Goal: Information Seeking & Learning: Find specific fact

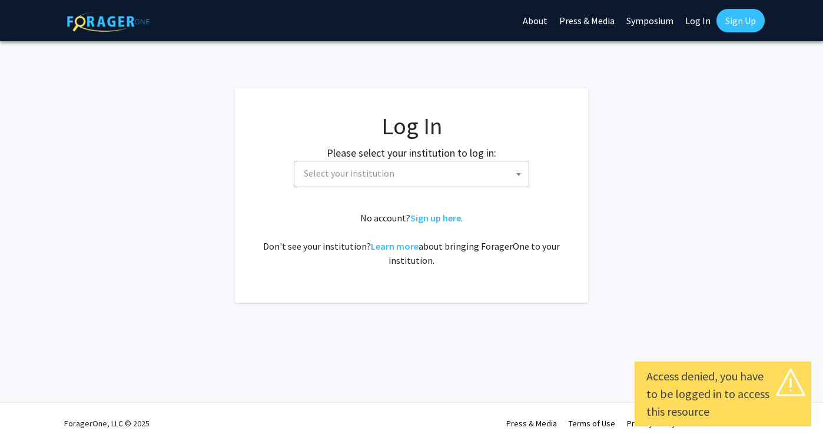
select select
click at [436, 175] on span "Select your institution" at bounding box center [414, 173] width 230 height 24
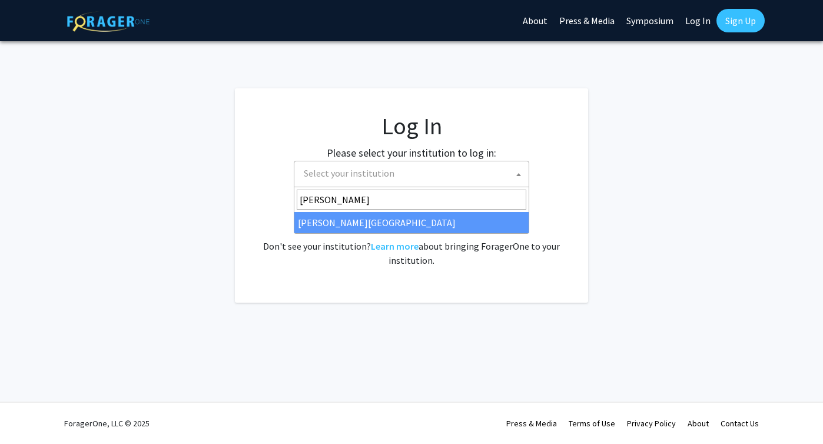
type input "[PERSON_NAME]"
select select "24"
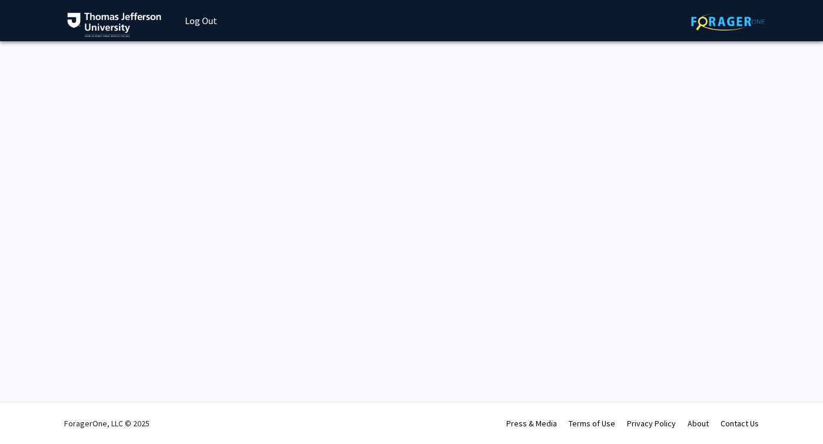
click at [745, 15] on img at bounding box center [728, 21] width 74 height 18
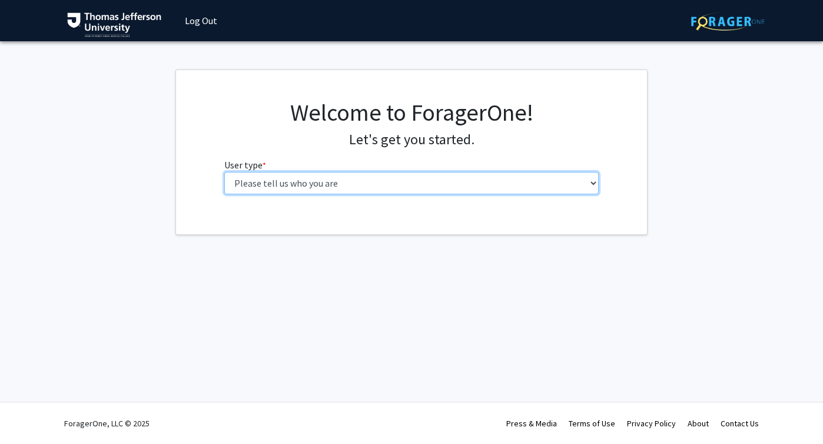
click at [271, 183] on select "Please tell us who you are Undergraduate Student Master's Student Doctoral Cand…" at bounding box center [411, 183] width 375 height 22
select select "3: doc"
click at [224, 172] on select "Please tell us who you are Undergraduate Student Master's Student Doctoral Cand…" at bounding box center [411, 183] width 375 height 22
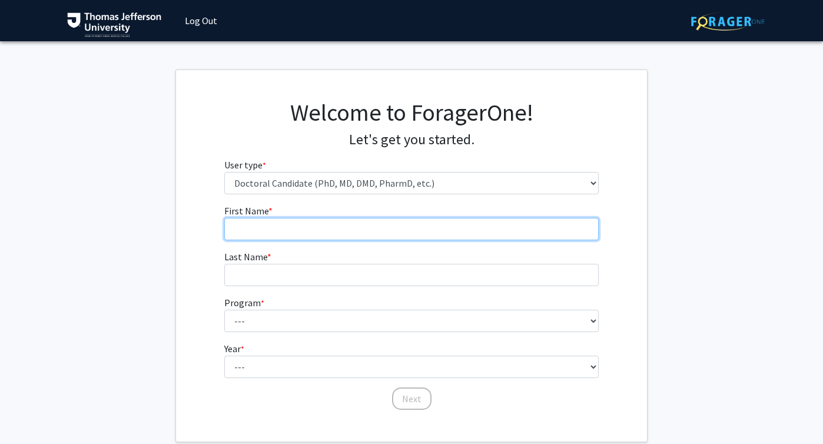
click at [355, 220] on input "First Name * required" at bounding box center [411, 229] width 375 height 22
type input "Ahlam"
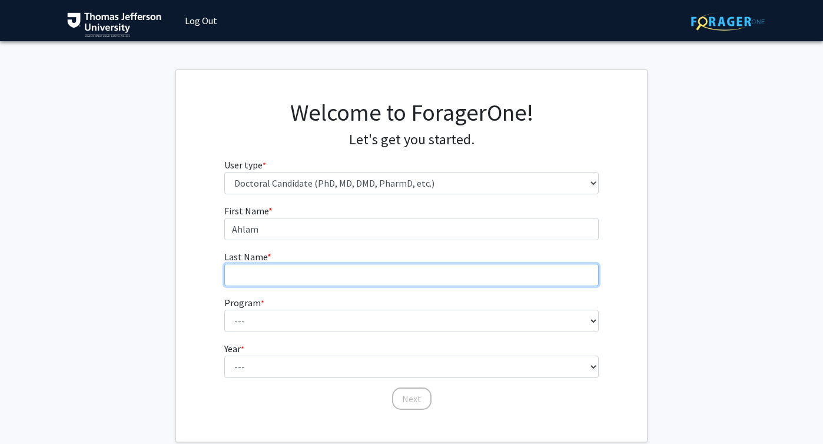
click at [307, 281] on input "Last Name * required" at bounding box center [411, 275] width 375 height 22
type input "Houssein"
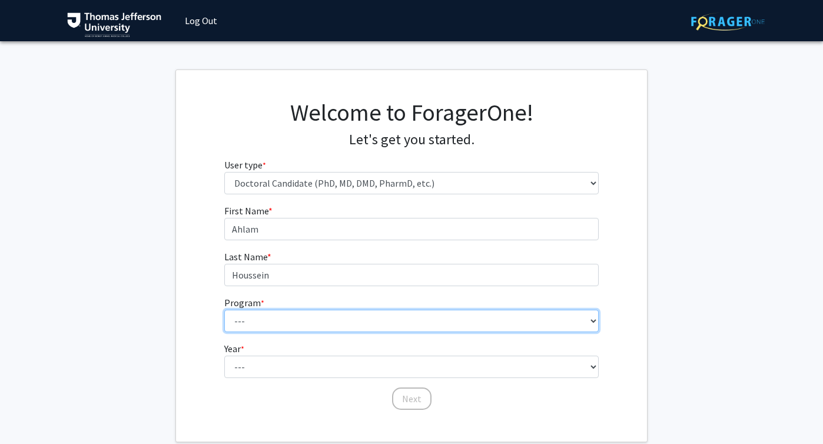
click at [294, 310] on select "--- Accelerated 3+3 BS in Health Sciences/Doctor of Occupational Therapy Accele…" at bounding box center [411, 321] width 375 height 22
select select "35: 815"
click at [224, 310] on select "--- Accelerated 3+3 BS in Health Sciences/Doctor of Occupational Therapy Accele…" at bounding box center [411, 321] width 375 height 22
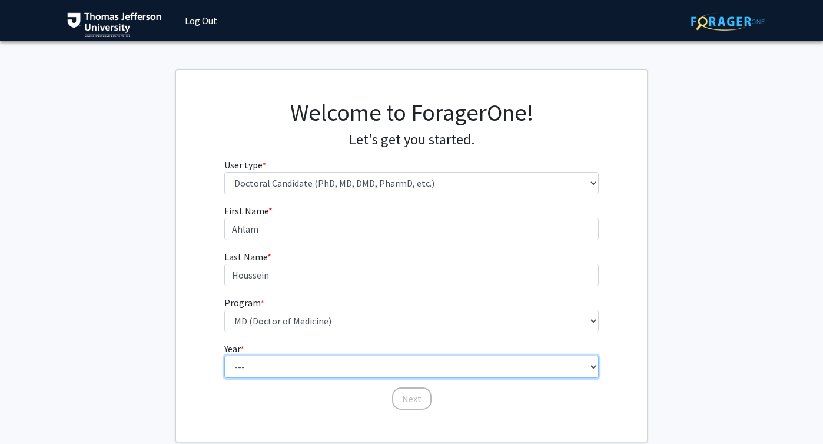
click at [300, 363] on select "--- First Year Second Year Third Year Fourth Year Fifth Year Sixth Year Seventh…" at bounding box center [411, 366] width 375 height 22
select select "2: second_year"
click at [224, 355] on select "--- First Year Second Year Third Year Fourth Year Fifth Year Sixth Year Seventh…" at bounding box center [411, 366] width 375 height 22
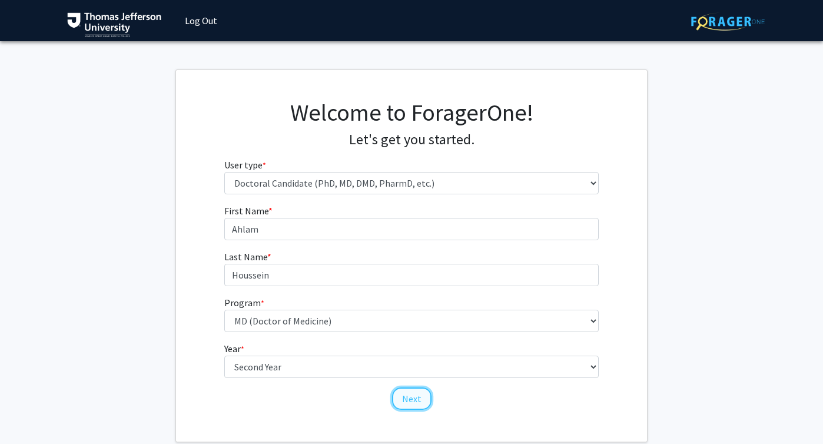
click at [409, 401] on button "Next" at bounding box center [411, 398] width 39 height 22
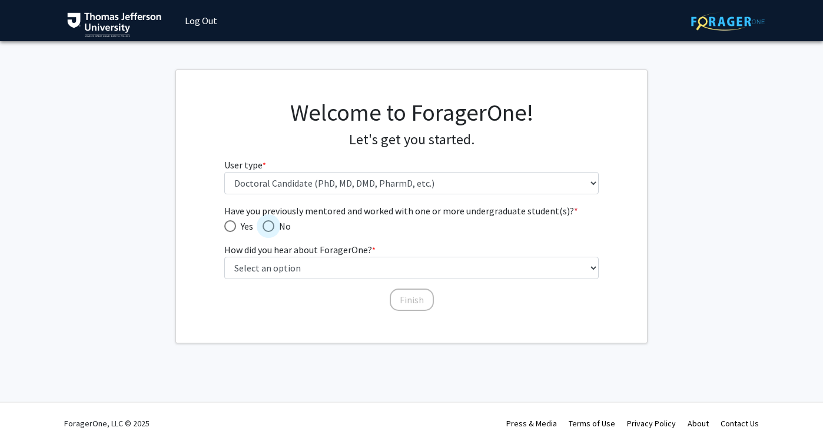
click at [277, 228] on span "No" at bounding box center [282, 226] width 16 height 14
click at [274, 228] on input "No" at bounding box center [269, 226] width 12 height 12
radio input "true"
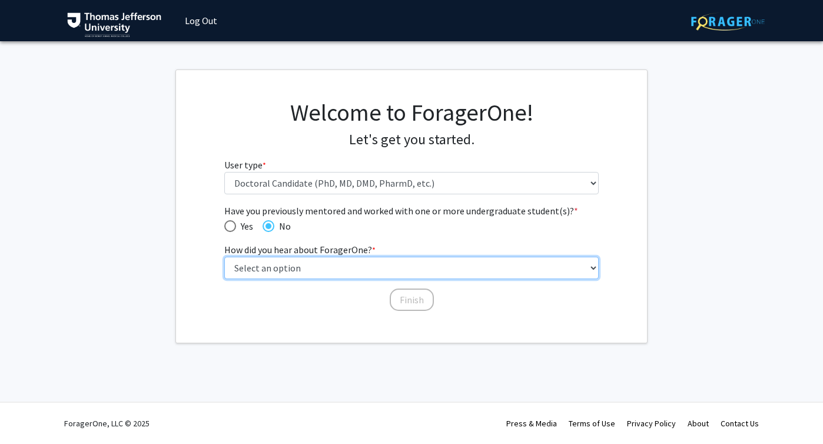
click at [274, 264] on select "Select an option Peer/student recommendation Faculty/staff recommendation Unive…" at bounding box center [411, 268] width 375 height 22
select select "2: faculty_recommendation"
click at [224, 257] on select "Select an option Peer/student recommendation Faculty/staff recommendation Unive…" at bounding box center [411, 268] width 375 height 22
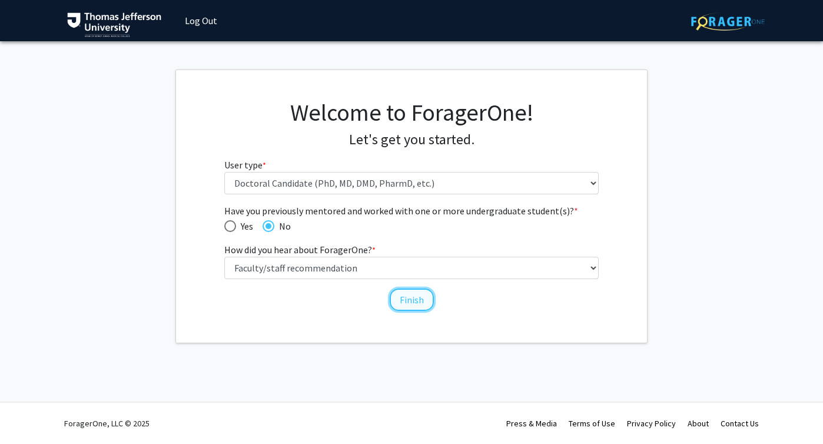
click at [393, 304] on button "Finish" at bounding box center [412, 299] width 44 height 22
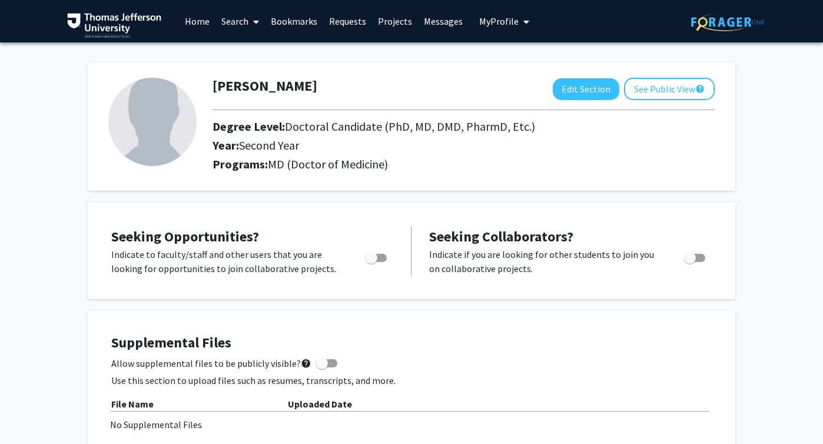
click at [258, 22] on icon at bounding box center [256, 21] width 6 height 9
click at [263, 54] on span "Faculty/Staff" at bounding box center [258, 54] width 87 height 24
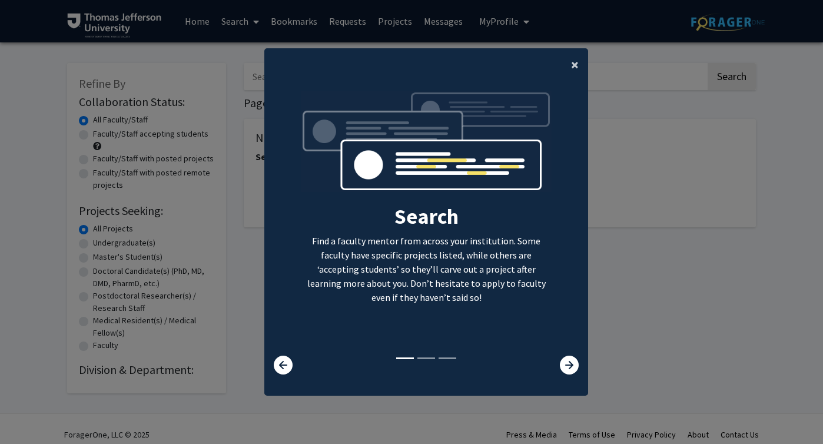
click at [570, 62] on button "×" at bounding box center [574, 64] width 26 height 33
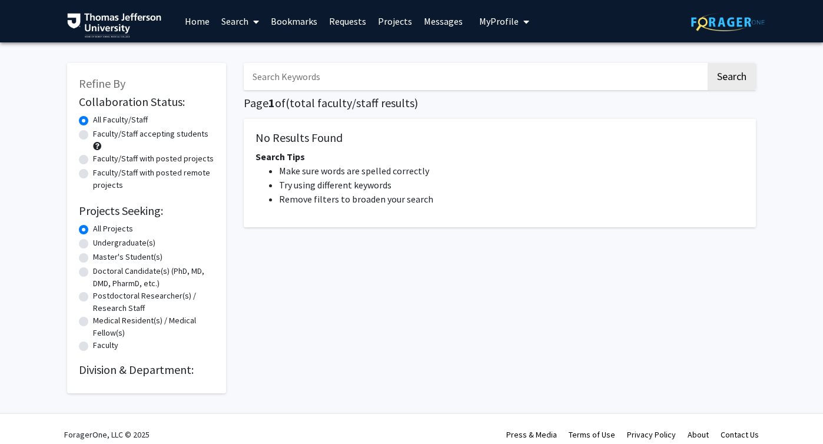
click at [457, 75] on input "Search Keywords" at bounding box center [475, 76] width 462 height 27
click at [707, 63] on button "Search" at bounding box center [731, 76] width 48 height 27
click at [397, 72] on input "maria" at bounding box center [475, 76] width 462 height 27
paste input "Brucato"
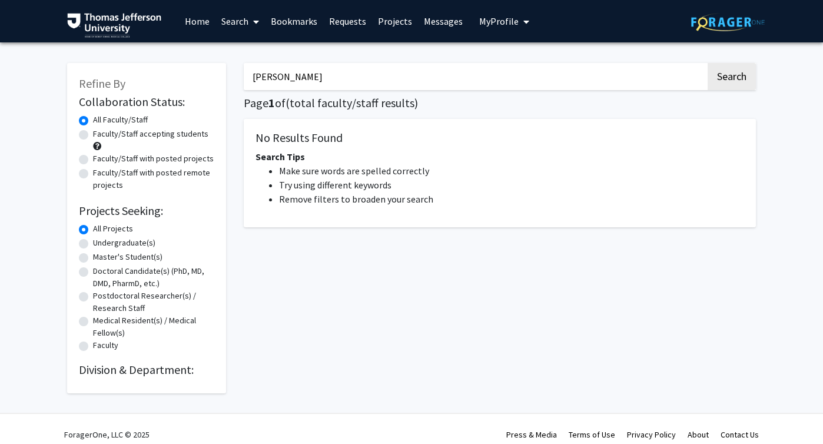
type input "Brucato"
click at [707, 63] on button "Search" at bounding box center [731, 76] width 48 height 27
click at [746, 85] on button "Search" at bounding box center [731, 76] width 48 height 27
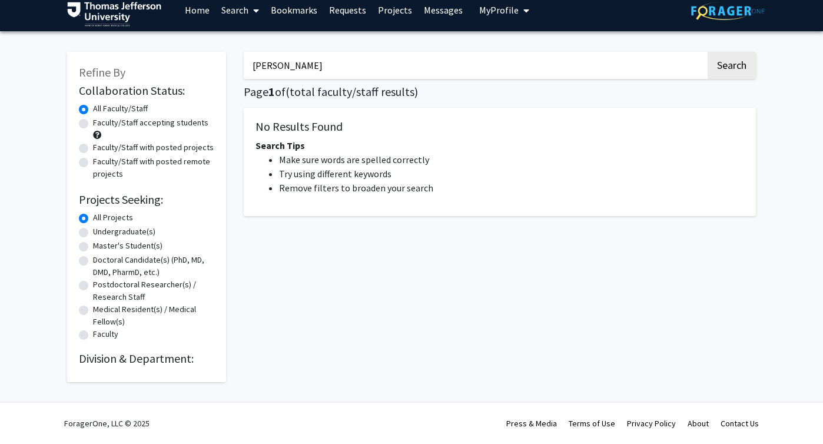
click at [145, 125] on label "Faculty/Staff accepting students" at bounding box center [150, 123] width 115 height 12
click at [101, 124] on input "Faculty/Staff accepting students" at bounding box center [97, 121] width 8 height 8
radio input "true"
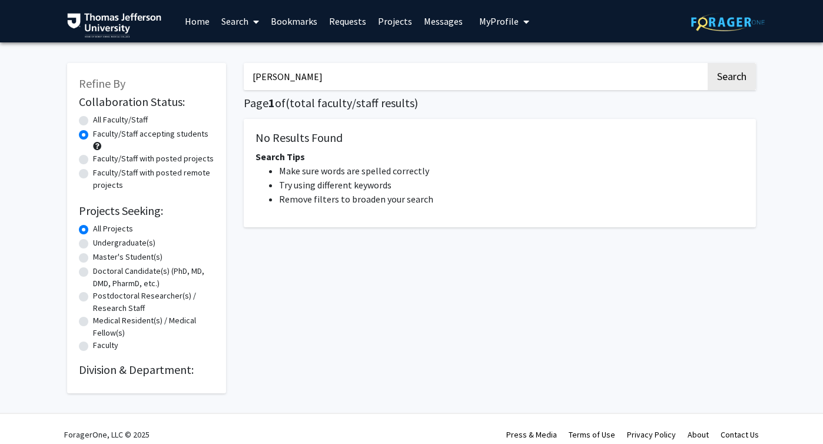
click at [125, 119] on label "All Faculty/Staff" at bounding box center [120, 120] width 55 height 12
click at [101, 119] on input "All Faculty/Staff" at bounding box center [97, 118] width 8 height 8
radio input "true"
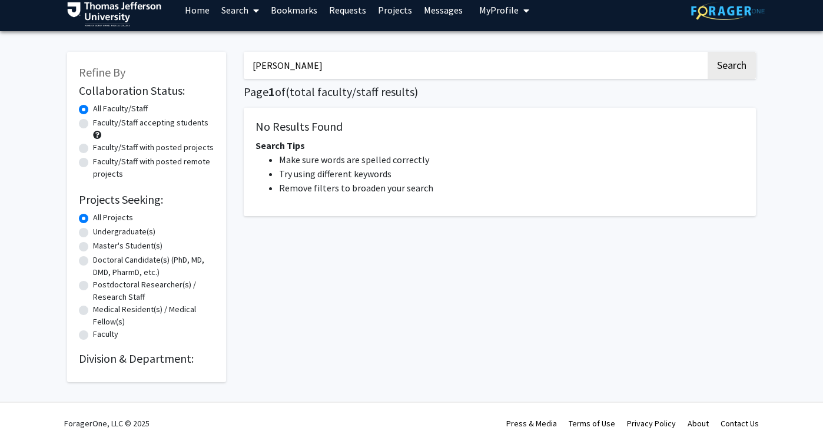
click at [254, 12] on icon at bounding box center [256, 10] width 6 height 9
click at [202, 11] on link "Home" at bounding box center [197, 9] width 36 height 41
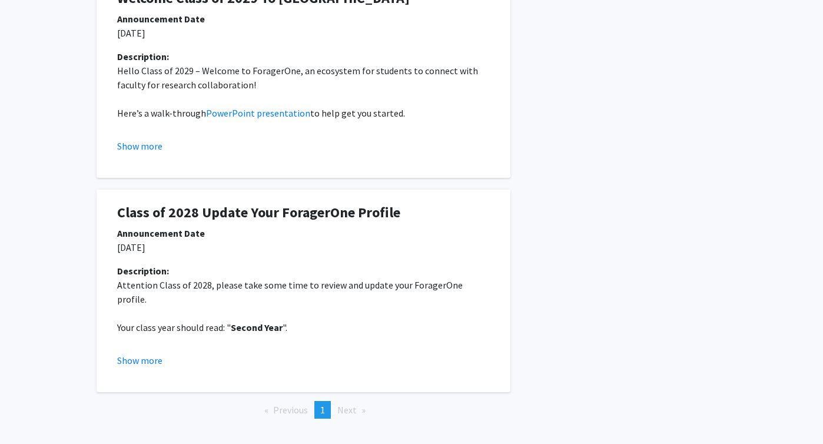
scroll to position [314, 0]
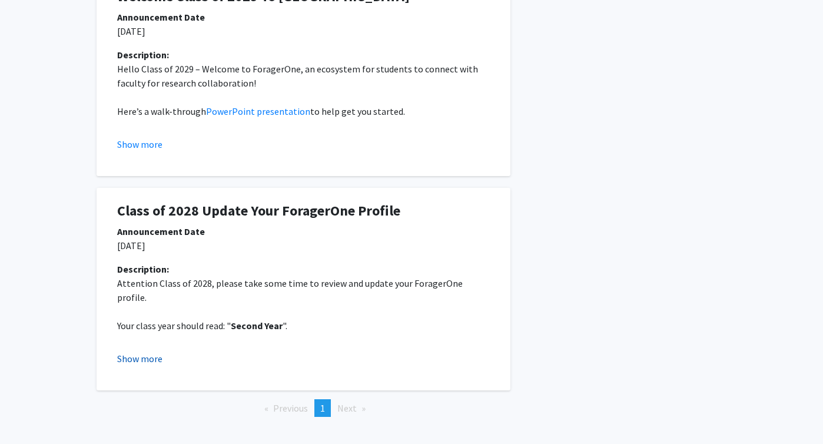
click at [142, 351] on button "Show more" at bounding box center [139, 358] width 45 height 14
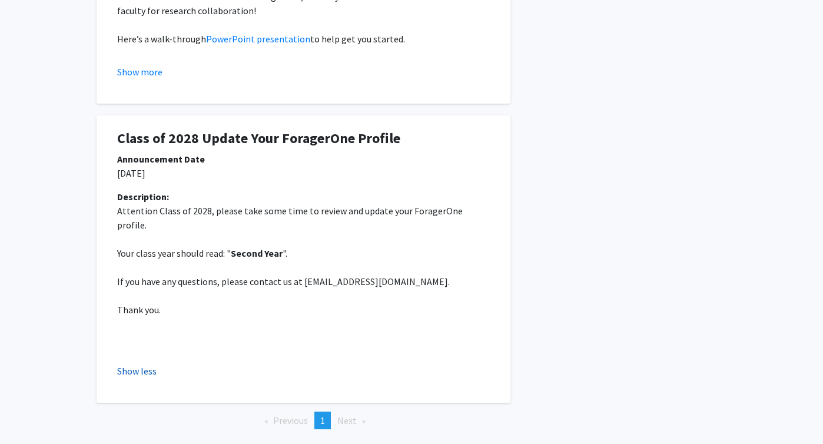
scroll to position [413, 0]
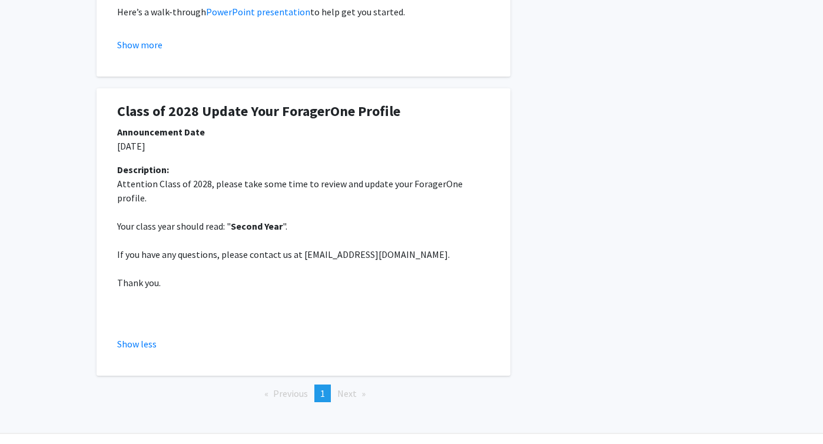
click at [349, 387] on span "Next page" at bounding box center [346, 393] width 19 height 12
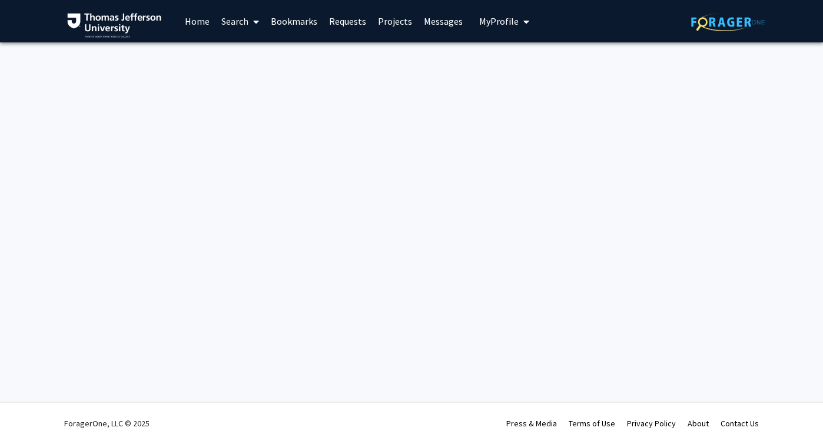
click at [697, 27] on img at bounding box center [728, 22] width 74 height 18
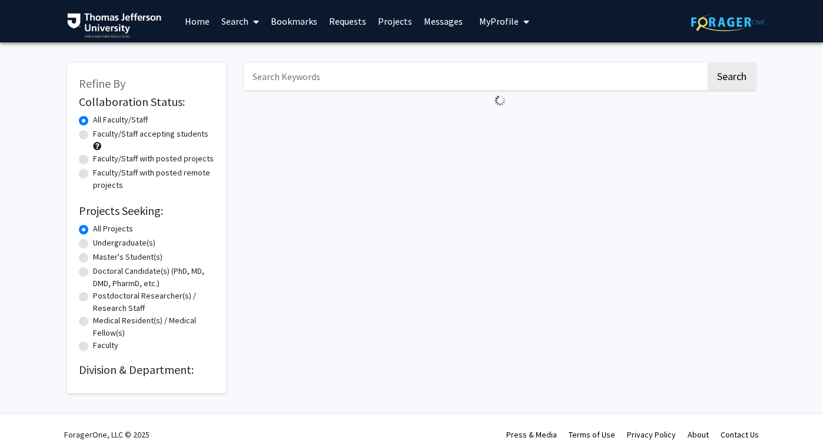
click at [152, 158] on label "Faculty/Staff with posted projects" at bounding box center [153, 158] width 121 height 12
click at [101, 158] on input "Faculty/Staff with posted projects" at bounding box center [97, 156] width 8 height 8
radio input "true"
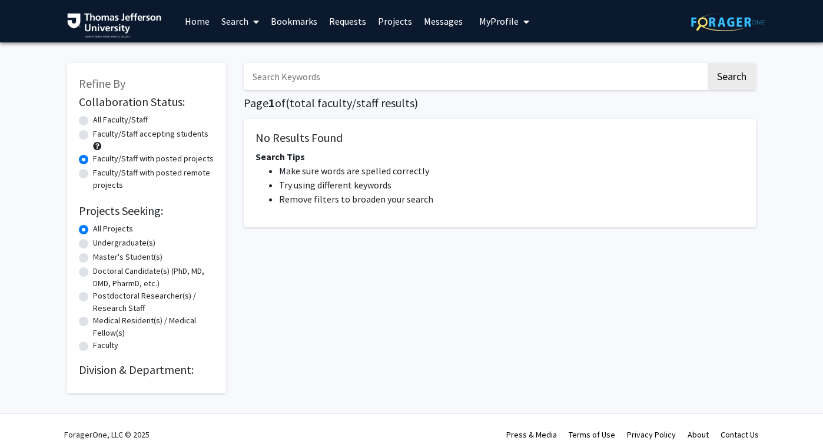
click at [345, 64] on input "Search Keywords" at bounding box center [475, 76] width 462 height 27
type input "maria"
click at [745, 71] on button "Search" at bounding box center [731, 76] width 48 height 27
radio input "true"
click at [732, 83] on button "Search" at bounding box center [731, 76] width 48 height 27
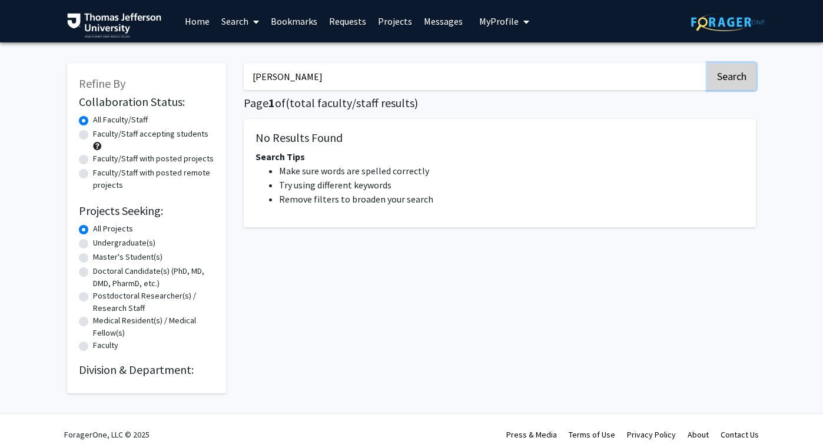
click at [732, 83] on button "Search" at bounding box center [731, 76] width 48 height 27
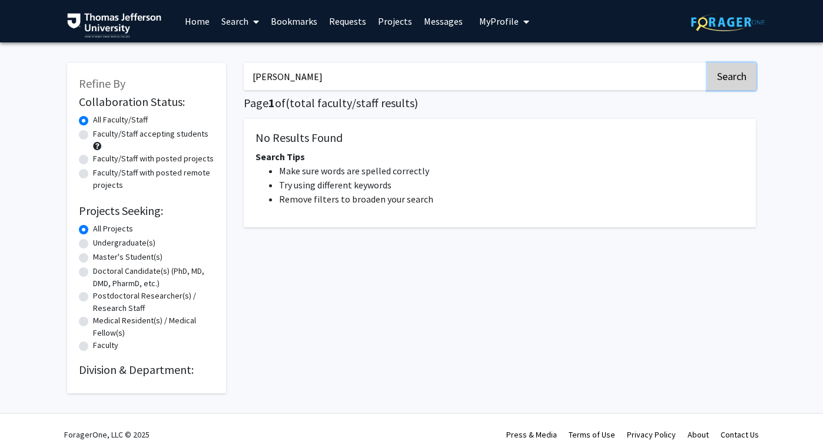
click at [732, 83] on button "Search" at bounding box center [731, 76] width 48 height 27
click at [378, 24] on link "Projects" at bounding box center [395, 21] width 46 height 41
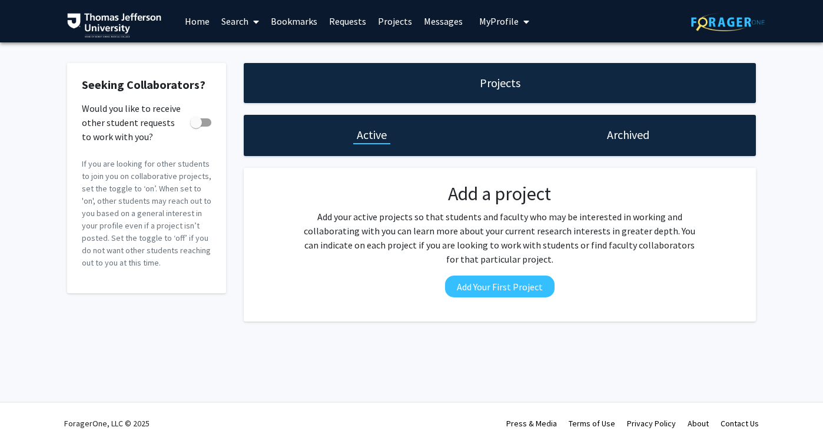
click at [610, 144] on div "Archived" at bounding box center [628, 135] width 256 height 41
click at [510, 93] on div "Projects" at bounding box center [500, 83] width 512 height 40
click at [496, 87] on h1 "Projects" at bounding box center [500, 83] width 41 height 16
click at [434, 30] on link "Messages" at bounding box center [443, 21] width 51 height 41
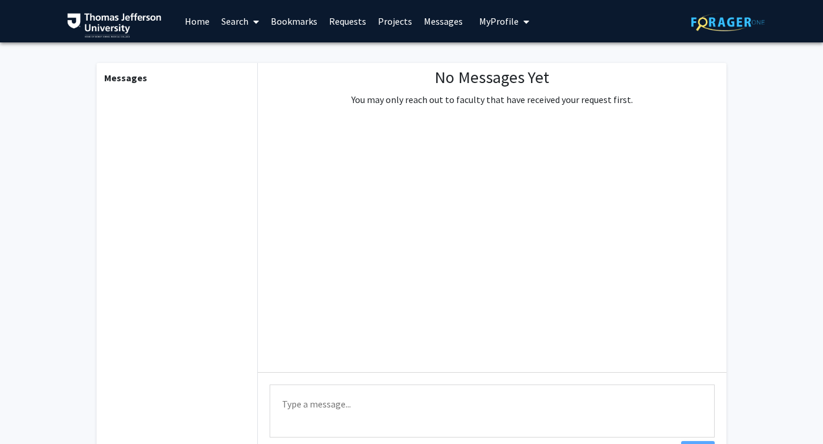
click at [397, 21] on link "Projects" at bounding box center [395, 21] width 46 height 41
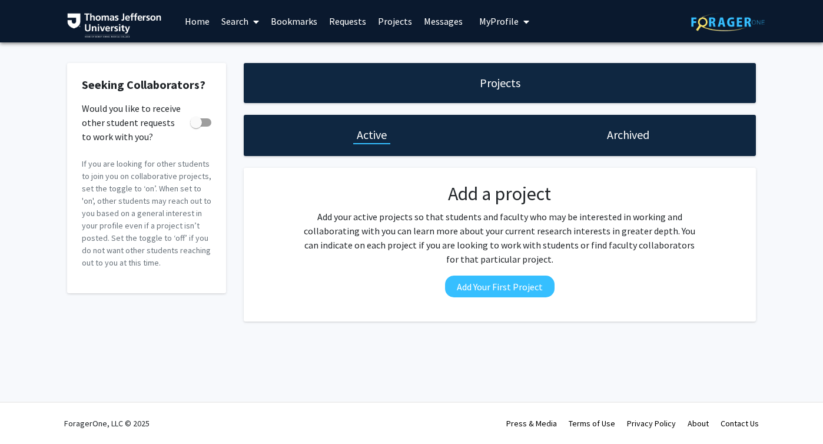
click at [350, 17] on link "Requests" at bounding box center [347, 21] width 49 height 41
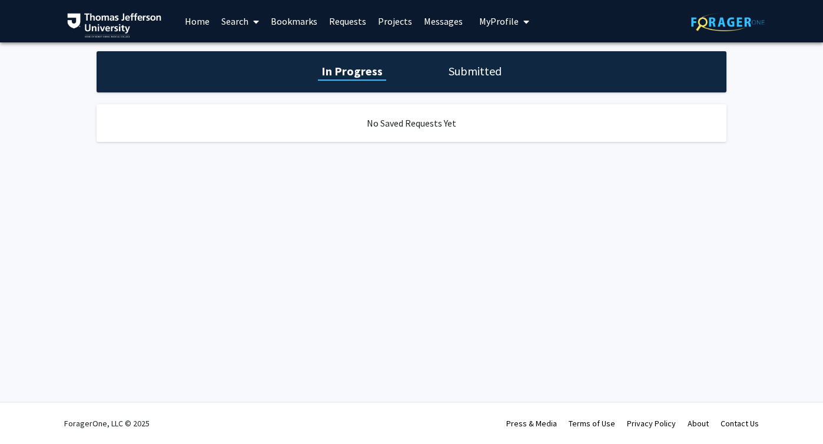
click at [300, 25] on link "Bookmarks" at bounding box center [294, 21] width 58 height 41
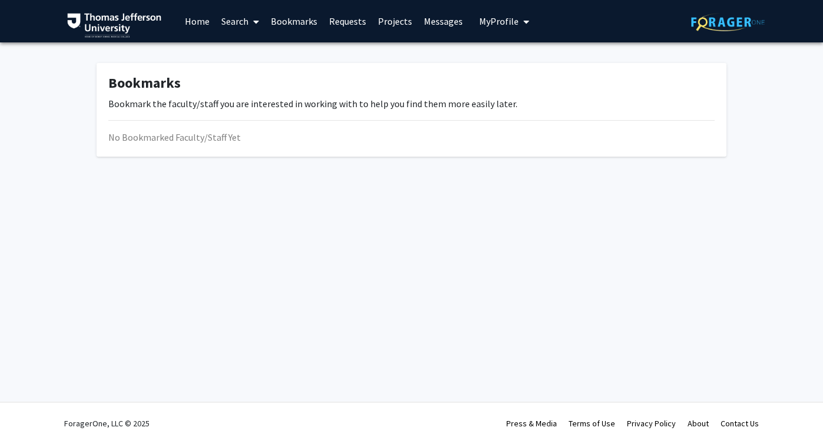
click at [235, 29] on link "Search" at bounding box center [239, 21] width 49 height 41
click at [252, 51] on span "Faculty/Staff" at bounding box center [258, 54] width 87 height 24
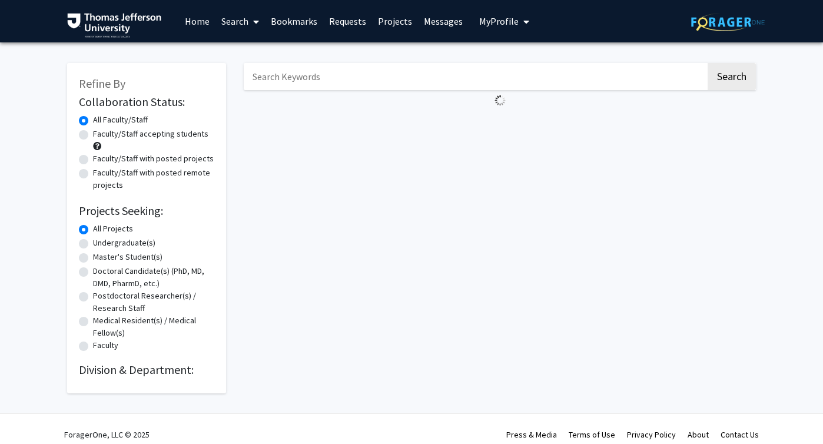
click at [307, 82] on input "Search Keywords" at bounding box center [475, 76] width 462 height 27
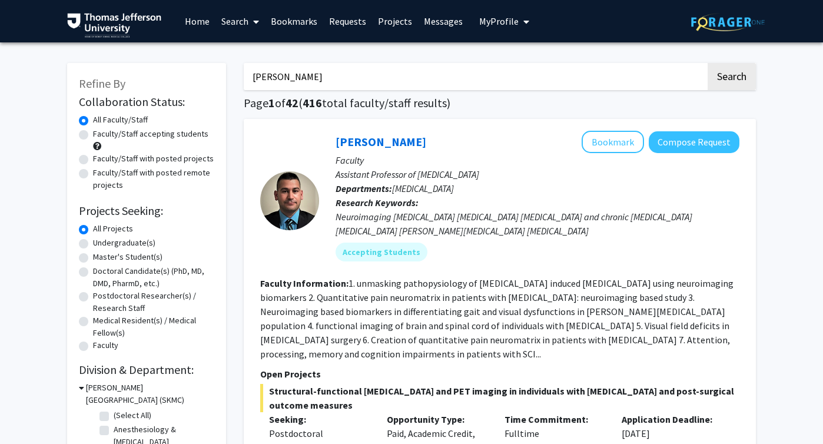
type input "brucato"
click at [707, 63] on button "Search" at bounding box center [731, 76] width 48 height 27
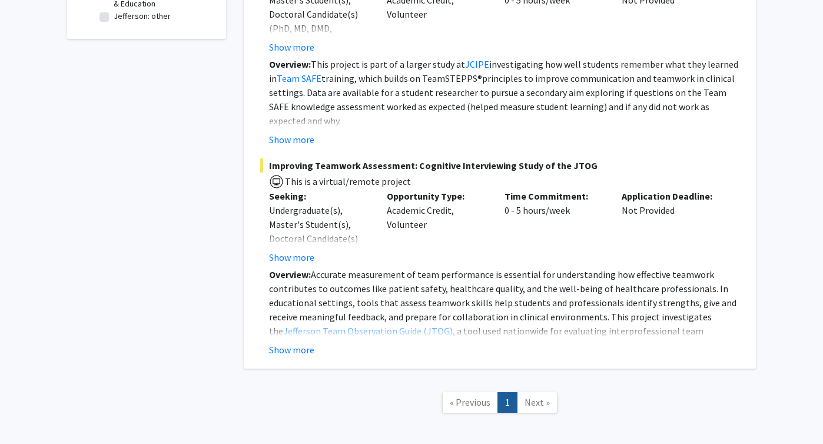
scroll to position [452, 0]
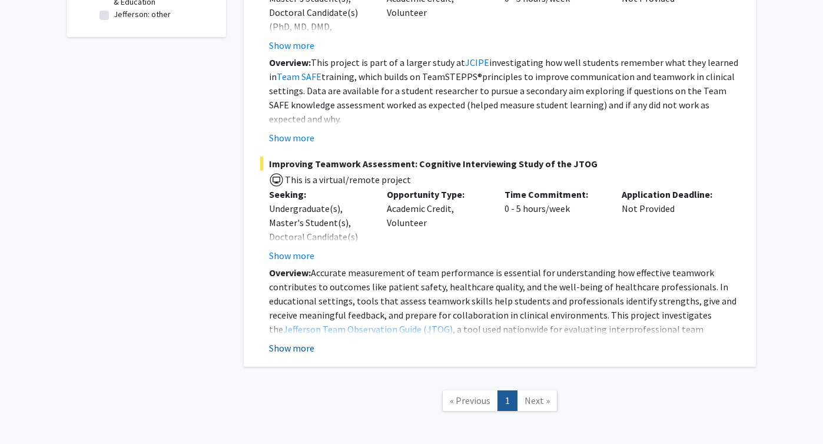
click at [288, 351] on button "Show more" at bounding box center [291, 348] width 45 height 14
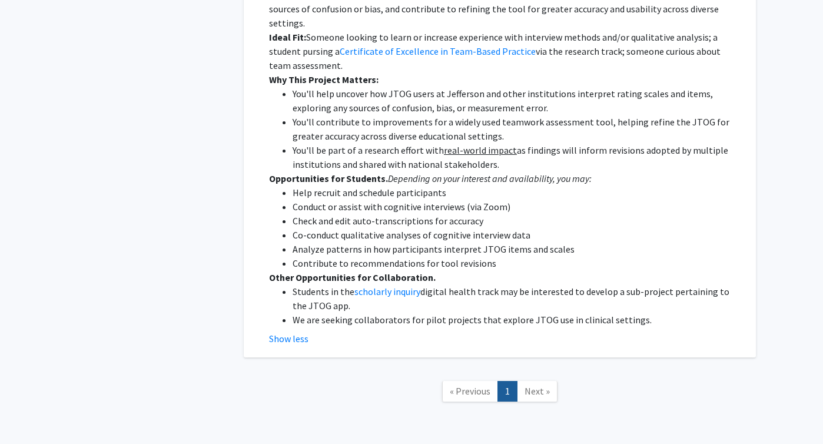
scroll to position [805, 0]
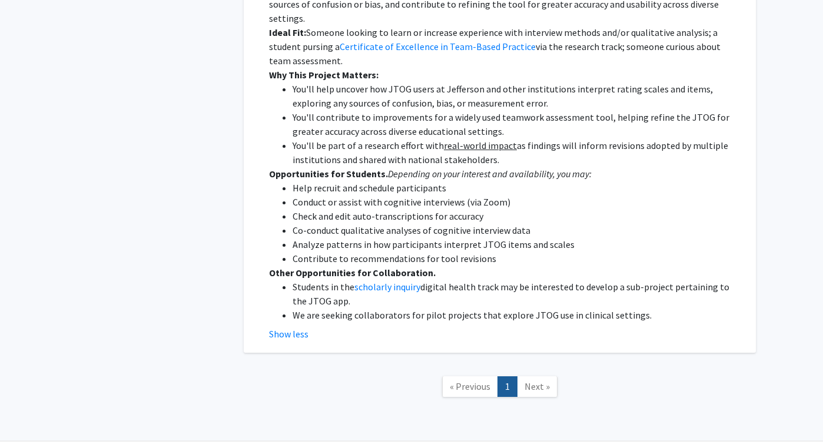
click at [531, 380] on span "Next »" at bounding box center [536, 386] width 25 height 12
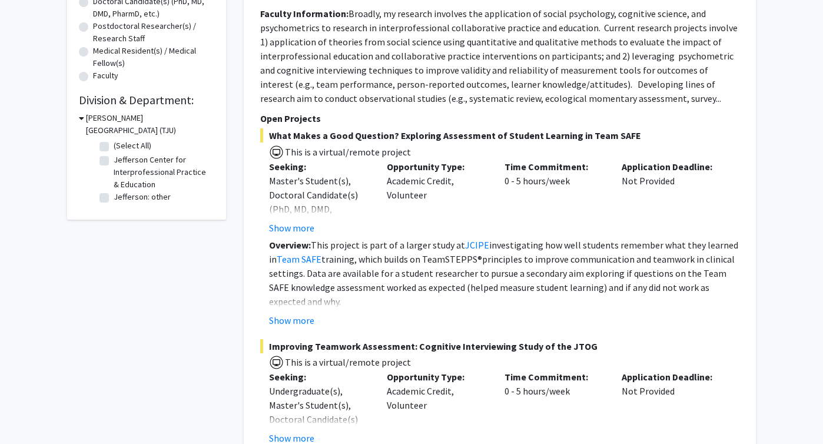
scroll to position [277, 0]
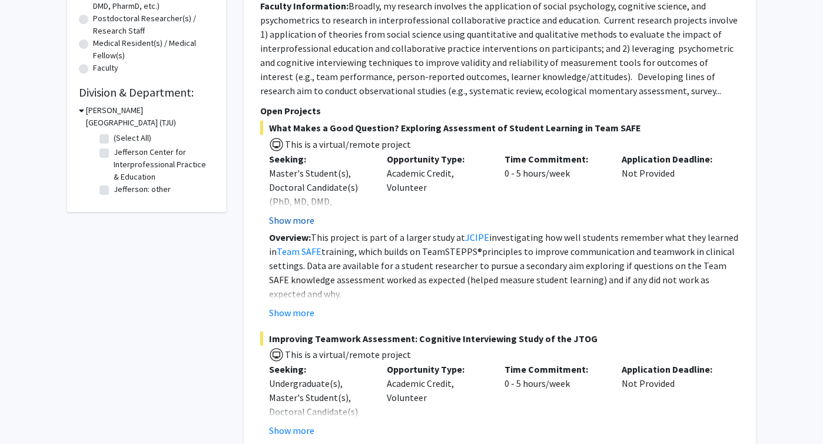
click at [302, 220] on button "Show more" at bounding box center [291, 220] width 45 height 14
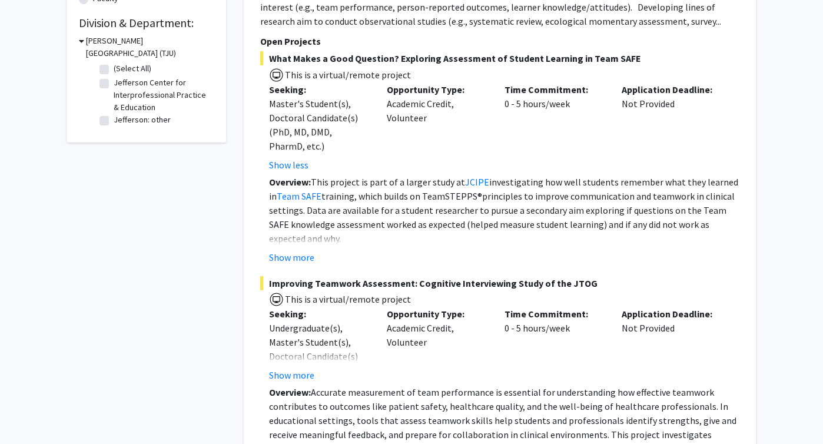
scroll to position [348, 0]
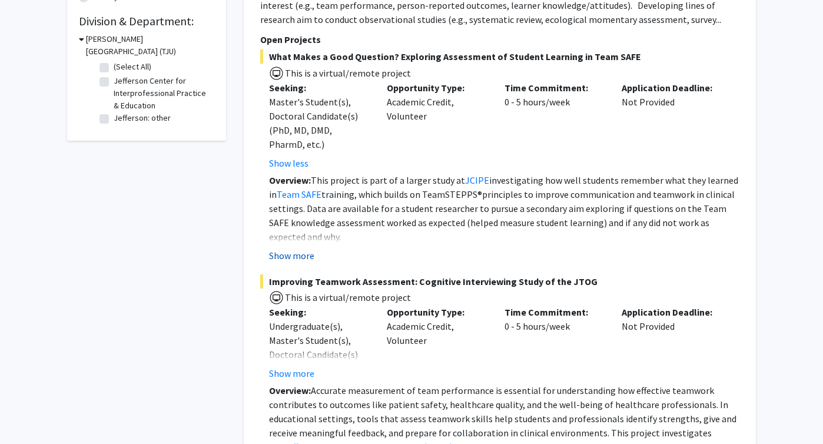
click at [281, 255] on button "Show more" at bounding box center [291, 255] width 45 height 14
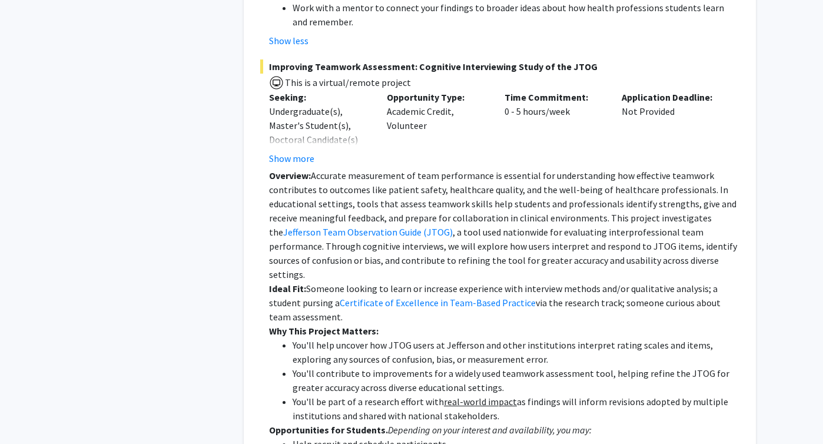
scroll to position [760, 0]
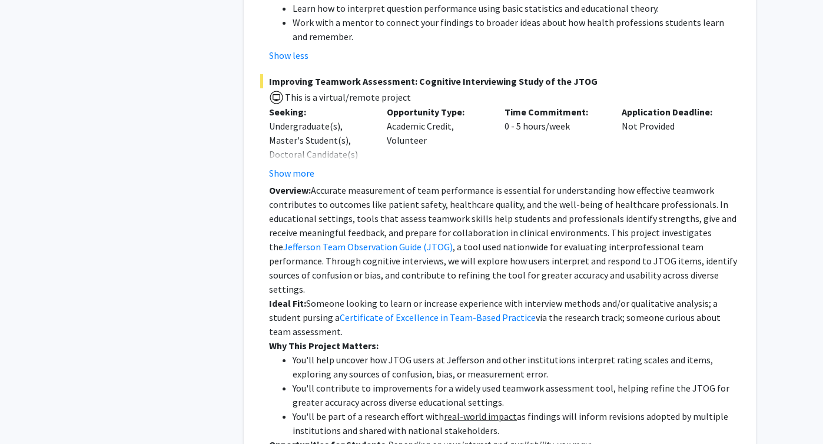
drag, startPoint x: 269, startPoint y: 79, endPoint x: 590, endPoint y: 87, distance: 320.9
click at [590, 87] on span "Improving Teamwork Assessment: Cognitive Interviewing Study of the JTOG" at bounding box center [499, 81] width 479 height 14
copy span "Improving Teamwork Assessment: Cognitive Interviewing Study of the JTOG"
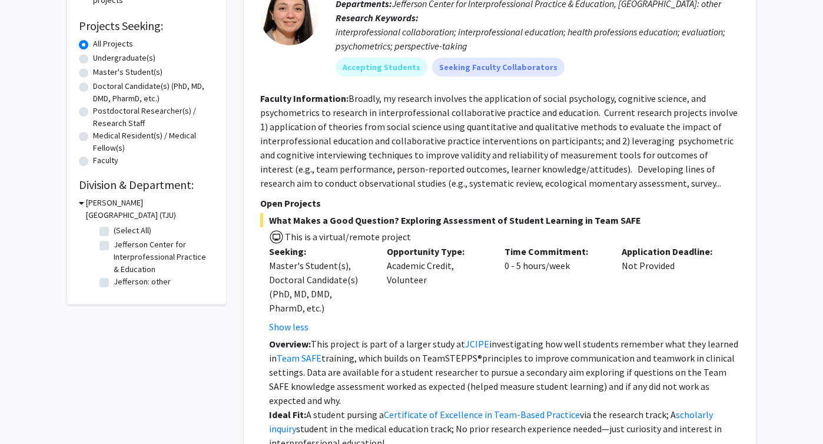
scroll to position [0, 0]
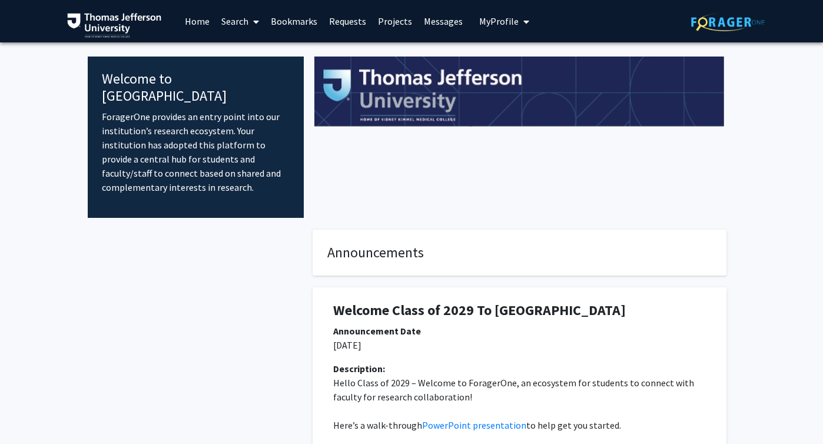
scroll to position [413, 0]
